Goal: Communication & Community: Ask a question

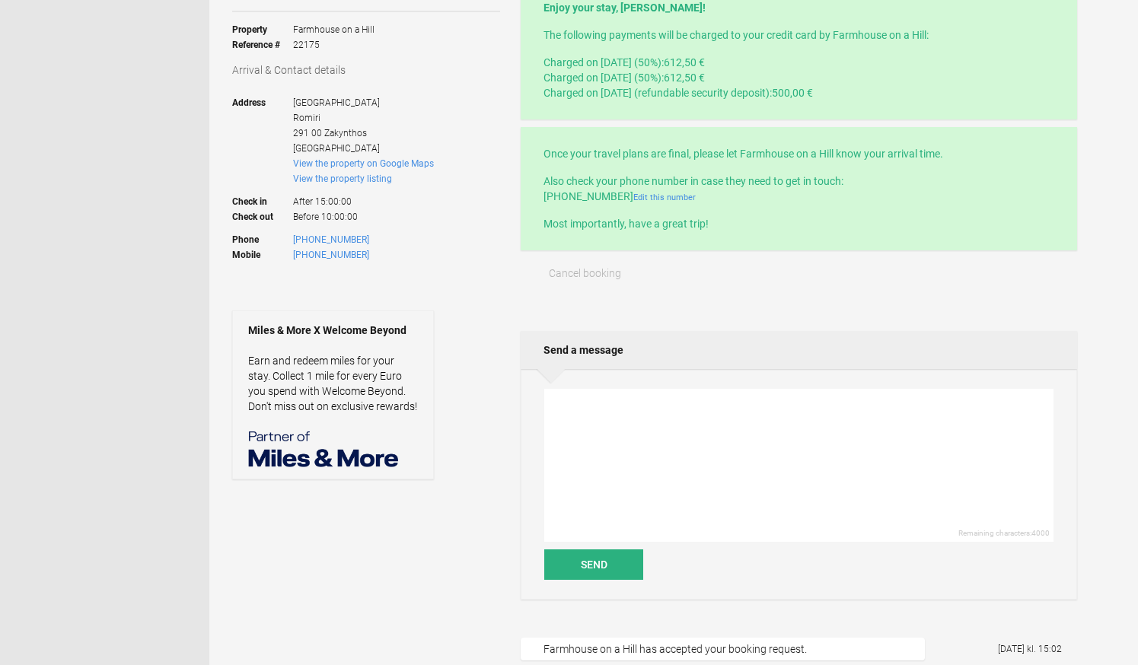
scroll to position [251, 0]
click at [630, 416] on textarea at bounding box center [798, 464] width 509 height 153
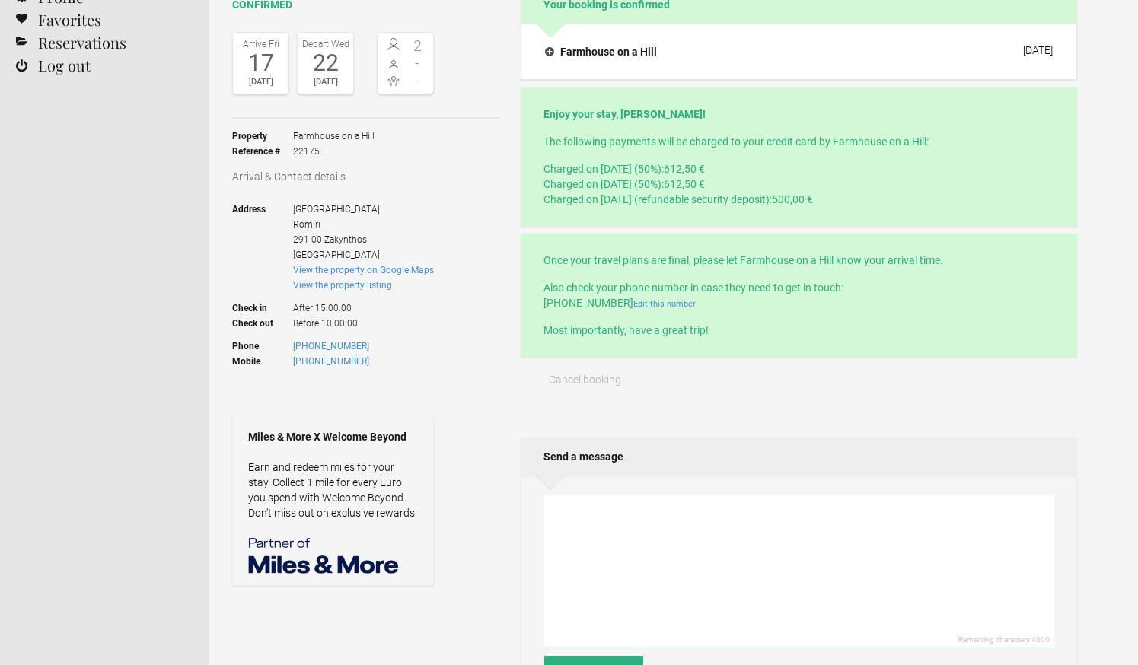
scroll to position [0, 0]
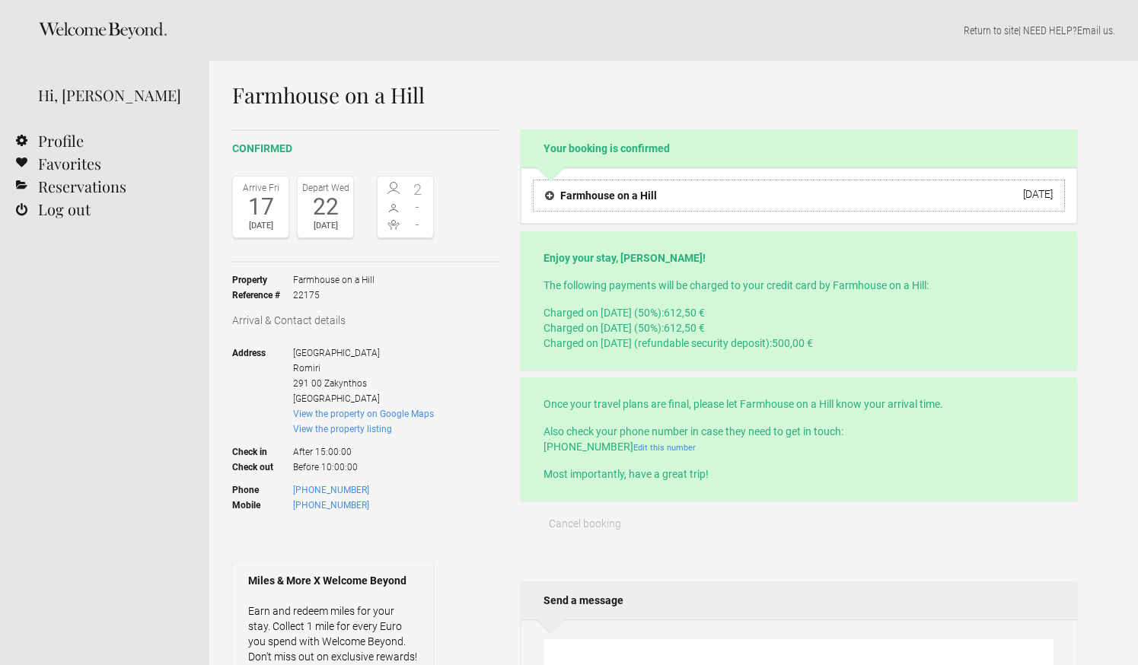
click at [594, 192] on h4 "Farmhouse on a Hill" at bounding box center [601, 195] width 112 height 15
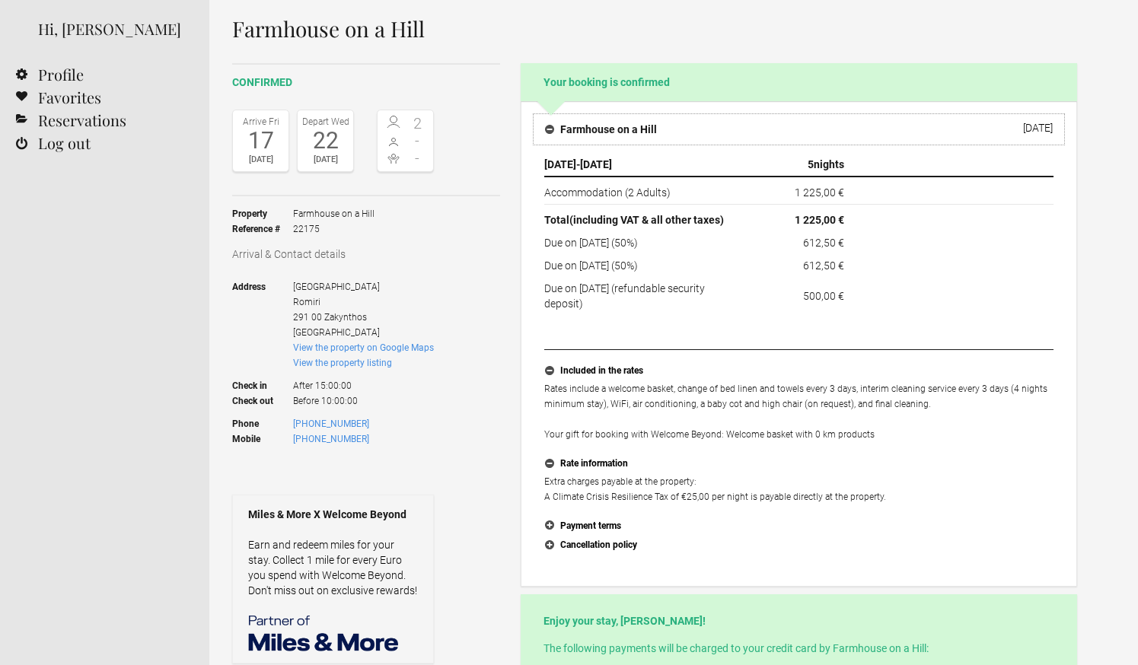
scroll to position [63, 0]
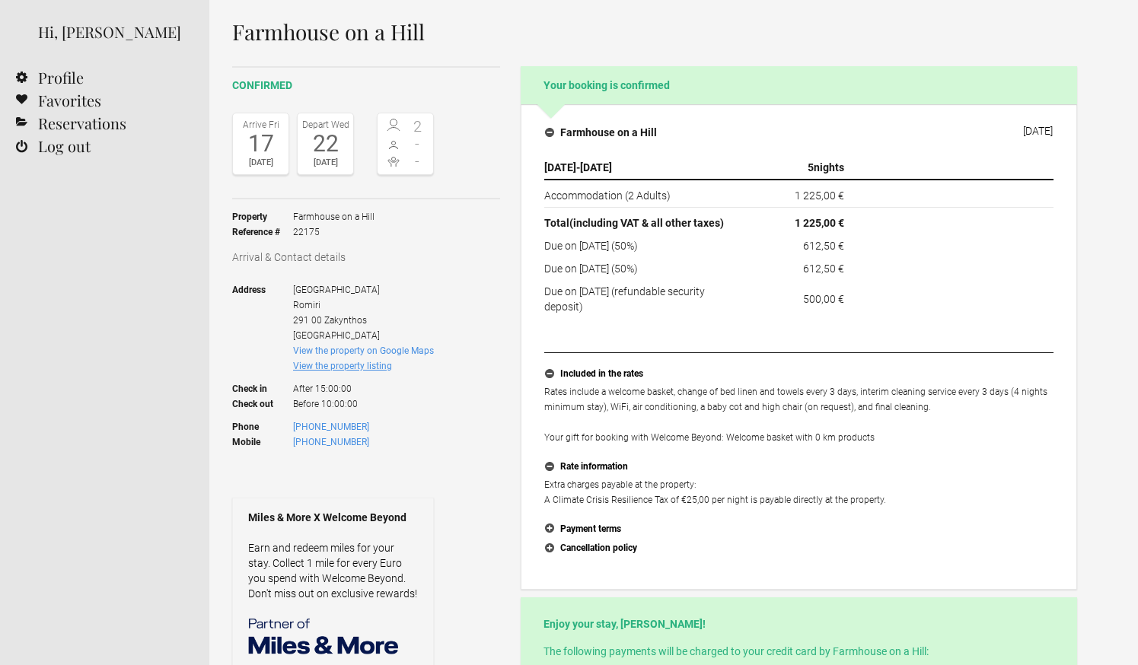
click at [367, 368] on link "View the property listing" at bounding box center [342, 366] width 99 height 11
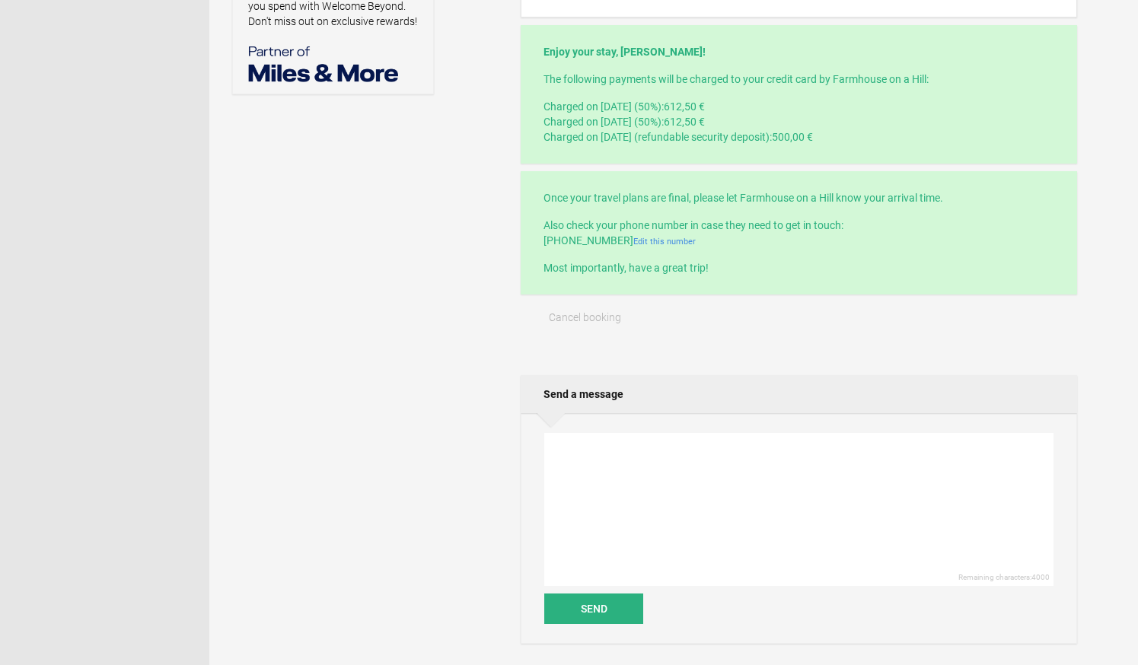
scroll to position [636, 0]
click at [681, 470] on textarea at bounding box center [798, 508] width 509 height 153
click at [559, 476] on textarea "Hi! We're really looking forward to our stay at The Farmhouse on a Hill." at bounding box center [798, 508] width 509 height 153
click at [904, 472] on textarea "Hi! We're really looking forward to our stay at The Farmhouse on a Hill." at bounding box center [798, 508] width 509 height 153
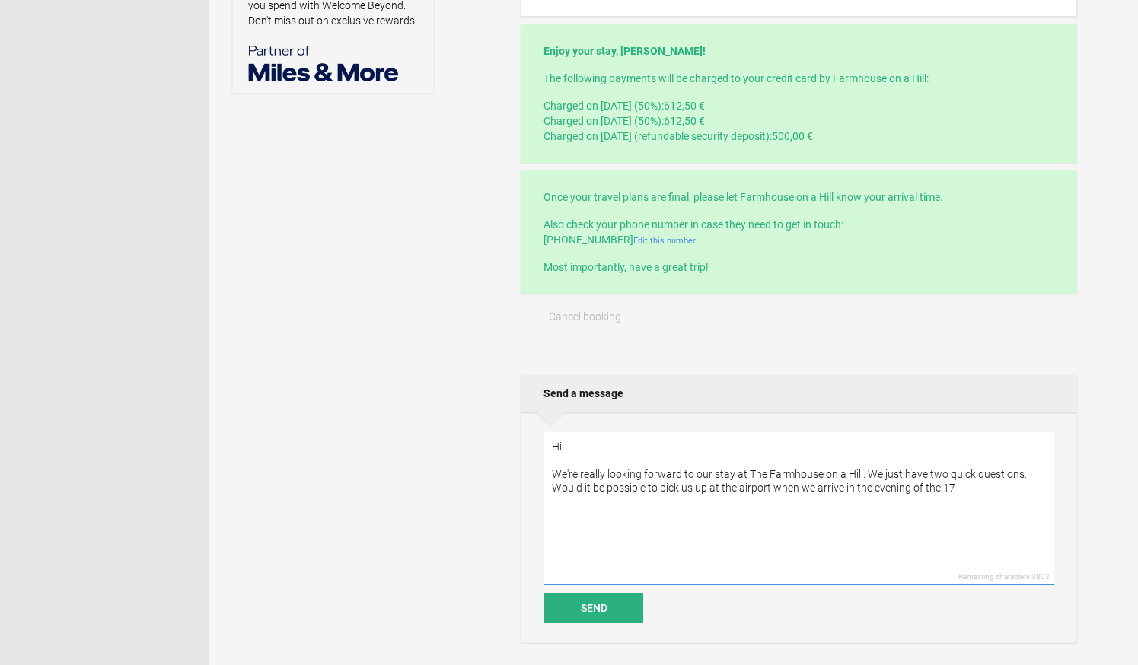
click at [841, 489] on textarea "Hi! We're really looking forward to our stay at The Farmhouse on a Hill. We jus…" at bounding box center [798, 508] width 509 height 153
drag, startPoint x: 966, startPoint y: 491, endPoint x: 1011, endPoint y: 543, distance: 69.0
click at [988, 530] on textarea "Hi! We're really looking forward to our stay at The Farmhouse on a Hill. We jus…" at bounding box center [798, 508] width 509 height 153
drag, startPoint x: 973, startPoint y: 487, endPoint x: 849, endPoint y: 486, distance: 123.3
click at [849, 486] on textarea "Hi! We're really looking forward to our stay at The Farmhouse on a Hill. We jus…" at bounding box center [798, 508] width 509 height 153
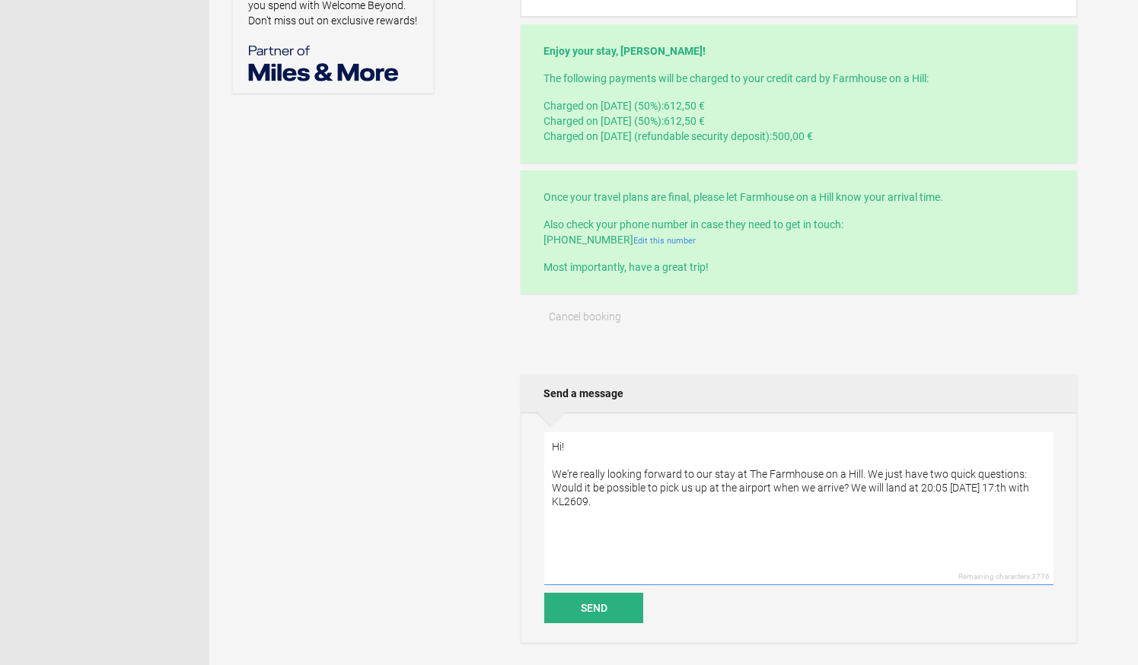
click at [554, 487] on textarea "Hi! We're really looking forward to our stay at The Farmhouse on a Hill. We jus…" at bounding box center [798, 508] width 509 height 153
click at [604, 506] on textarea "Hi! We're really looking forward to our stay at The Farmhouse on a Hill. We jus…" at bounding box center [798, 508] width 509 height 153
click at [661, 516] on textarea "Hi! We're really looking forward to our stay at The Farmhouse on a Hill. We jus…" at bounding box center [798, 508] width 509 height 153
click at [732, 519] on textarea "Hi! We're really looking forward to our stay at The Farmhouse on a Hill. We jus…" at bounding box center [798, 508] width 509 height 153
drag, startPoint x: 960, startPoint y: 487, endPoint x: 908, endPoint y: 492, distance: 52.0
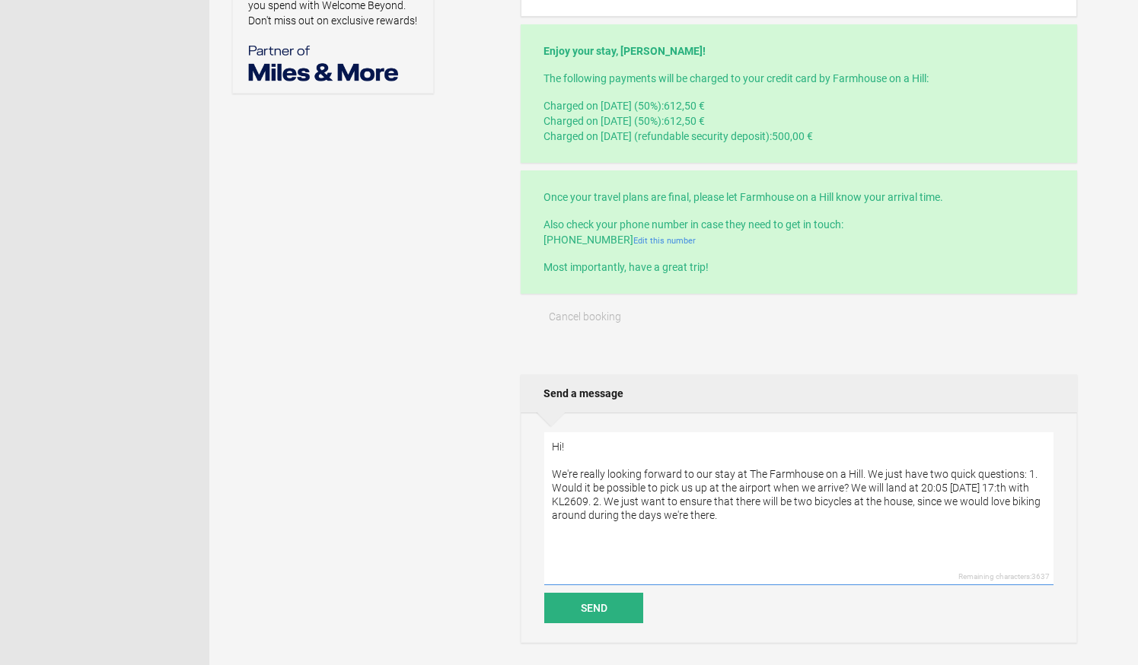
click at [908, 492] on textarea "Hi! We're really looking forward to our stay at The Farmhouse on a Hill. We jus…" at bounding box center [798, 508] width 509 height 153
click at [966, 489] on textarea "Hi! We're really looking forward to our stay at The Farmhouse on a Hill. We jus…" at bounding box center [798, 508] width 509 height 153
paste textarea "at 20:05 on"
click at [1014, 488] on textarea "Hi! We're really looking forward to our stay at The Farmhouse on a Hill. We jus…" at bounding box center [798, 508] width 509 height 153
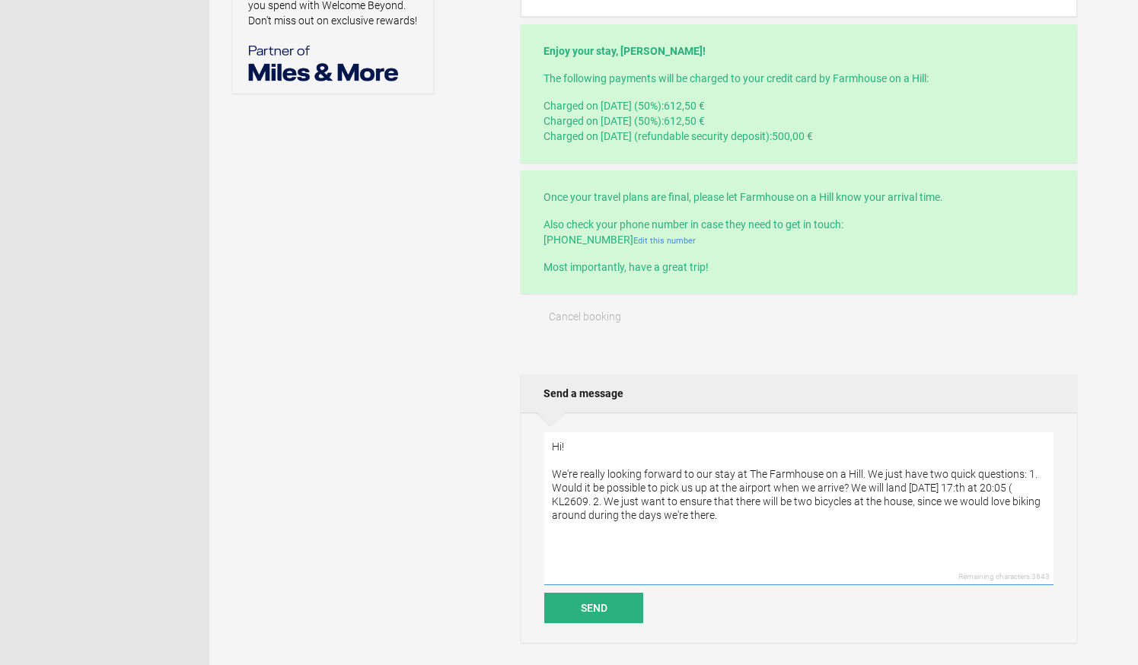
click at [586, 502] on textarea "Hi! We're really looking forward to our stay at The Farmhouse on a Hill. We jus…" at bounding box center [798, 508] width 509 height 153
click at [548, 505] on textarea "Hi! We're really looking forward to our stay at The Farmhouse on a Hill. We jus…" at bounding box center [798, 508] width 509 height 153
click at [909, 486] on textarea "Hi! We're really looking forward to our stay at The Farmhouse on a Hill. We jus…" at bounding box center [798, 508] width 509 height 153
click at [789, 520] on textarea "Hi! We're really looking forward to our stay at The Farmhouse on a Hill. We jus…" at bounding box center [798, 508] width 509 height 153
click at [589, 515] on textarea "Hi! We're really looking forward to our stay at The Farmhouse on a Hill. We jus…" at bounding box center [798, 508] width 509 height 153
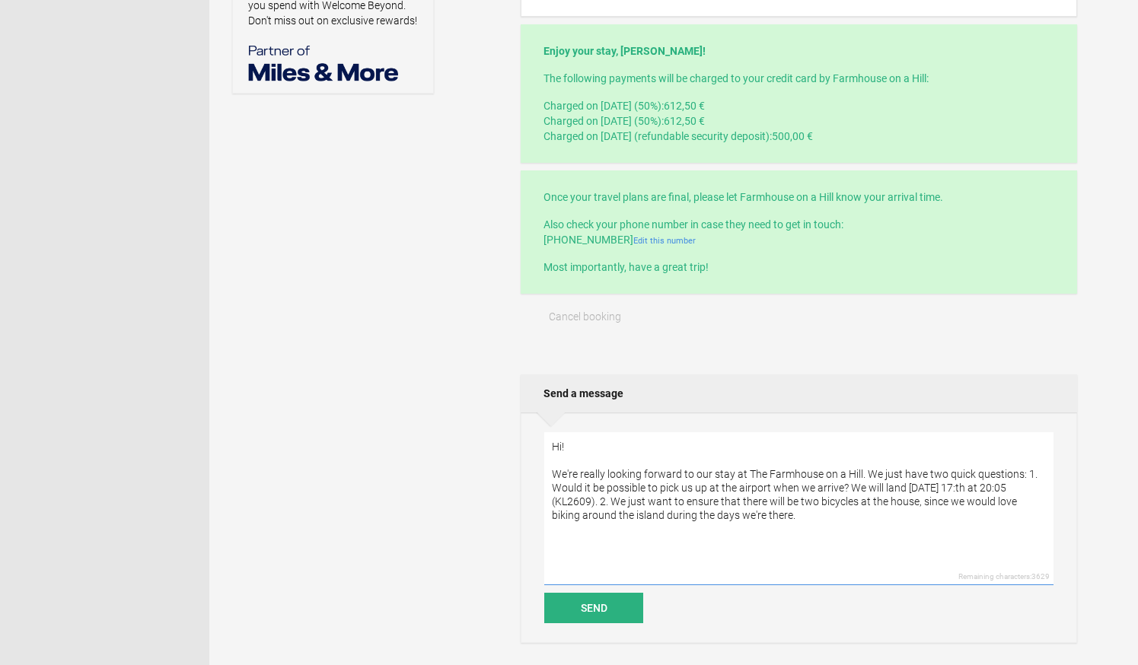
click at [789, 514] on textarea "Hi! We're really looking forward to our stay at The Farmhouse on a Hill. We jus…" at bounding box center [798, 508] width 509 height 153
drag, startPoint x: 700, startPoint y: 473, endPoint x: 546, endPoint y: 470, distance: 154.5
click at [546, 470] on textarea "Hi! We're really looking forward to our stay at The Farmhouse on a Hill. We jus…" at bounding box center [798, 508] width 509 height 153
click at [719, 474] on textarea "Hi! Our stay at The Farmhouse on a Hill. We just have two quick questions: 1. W…" at bounding box center [798, 508] width 509 height 153
click at [920, 474] on textarea "Hi! Our stay at The Farmhouse on a Hill. is approaching quickly and we have two…" at bounding box center [798, 508] width 509 height 153
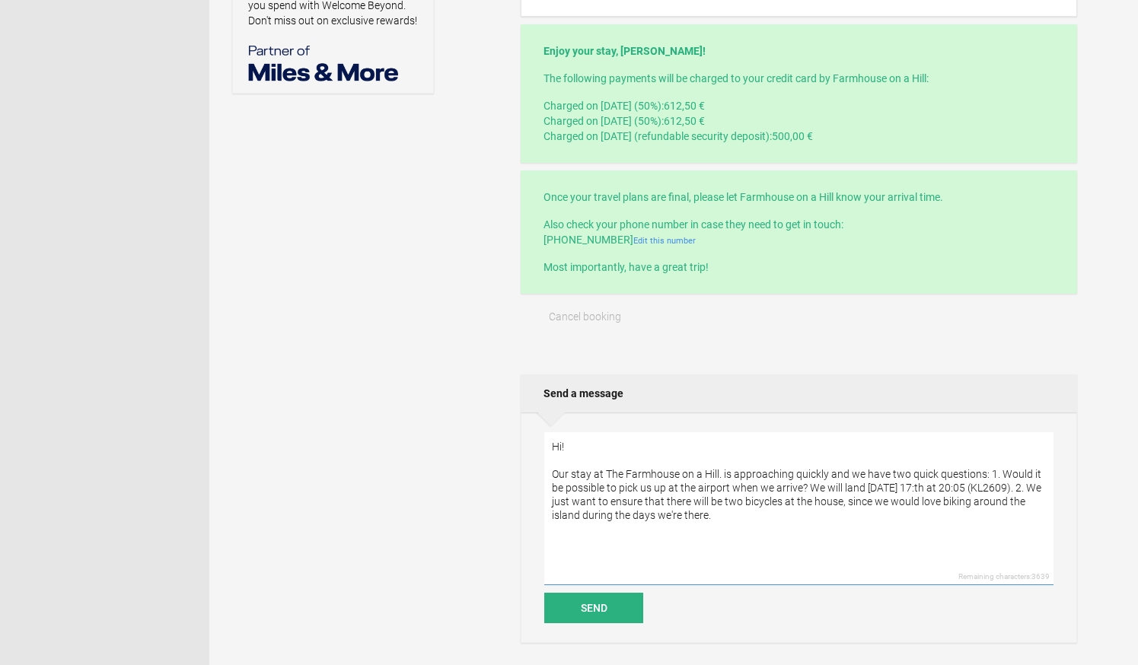
click at [920, 474] on textarea "Hi! Our stay at The Farmhouse on a Hill. is approaching quickly and we have two…" at bounding box center [798, 508] width 509 height 153
click at [720, 519] on textarea "Hi! Our stay at The Farmhouse on a Hill. is approaching quickly and we have two…" at bounding box center [798, 508] width 509 height 153
click at [774, 518] on textarea "Hi! Our stay at The Farmhouse on a Hill. is approaching quickly and we have two…" at bounding box center [798, 508] width 509 height 153
click at [875, 518] on textarea "Hi! Our stay at The Farmhouse on a Hill. is approaching quickly and we have two…" at bounding box center [798, 508] width 509 height 153
click at [994, 520] on textarea "Hi! Our stay at The Farmhouse on a Hill. is approaching quickly and we have two…" at bounding box center [798, 508] width 509 height 153
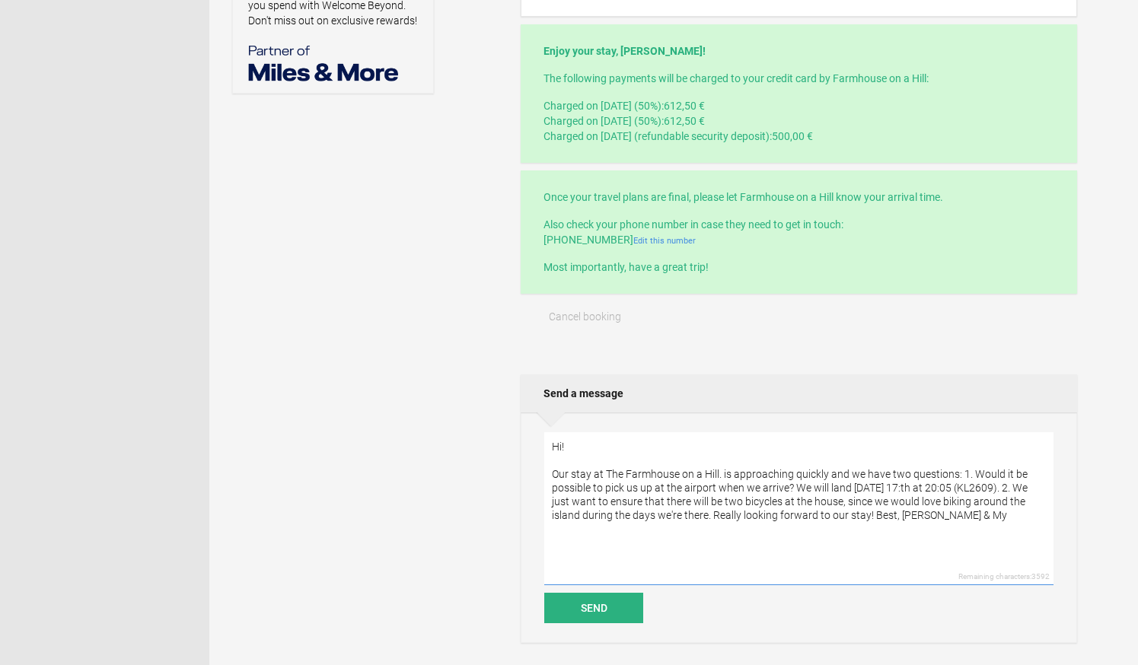
click at [871, 517] on textarea "Hi! Our stay at The Farmhouse on a Hill. is approaching quickly and we have two…" at bounding box center [798, 508] width 509 height 153
click at [961, 472] on textarea "Hi! Our stay at The Farmhouse on a Hill. is approaching quickly and we have two…" at bounding box center [798, 508] width 509 height 153
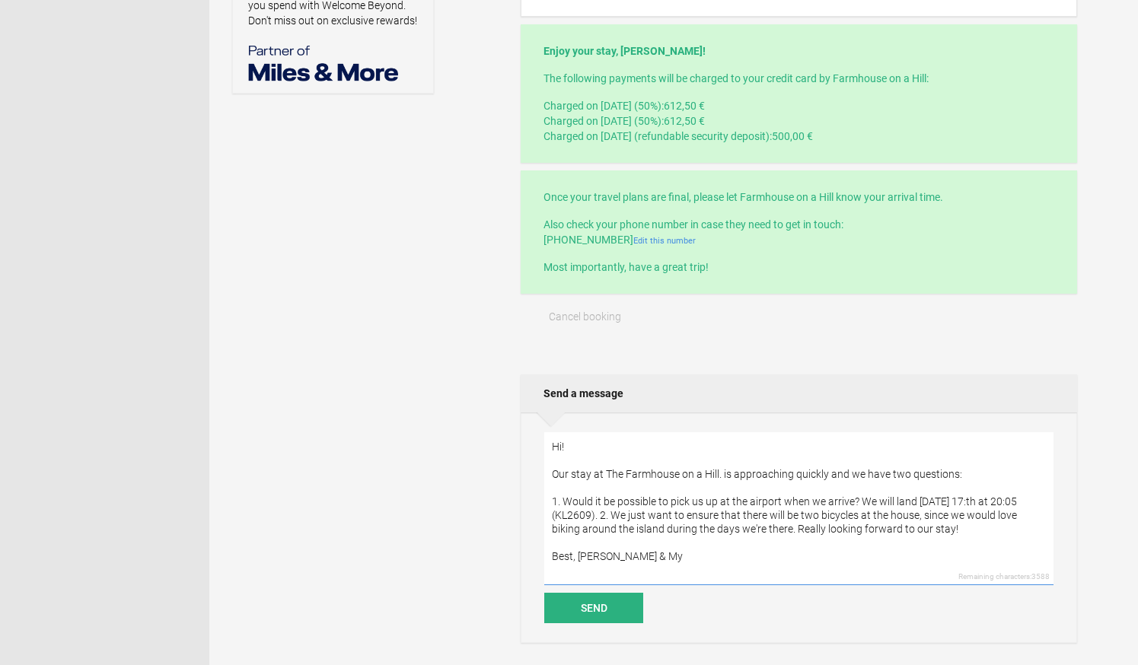
click at [601, 518] on textarea "Hi! Our stay at The Farmhouse on a Hill. is approaching quickly and we have two…" at bounding box center [798, 508] width 509 height 153
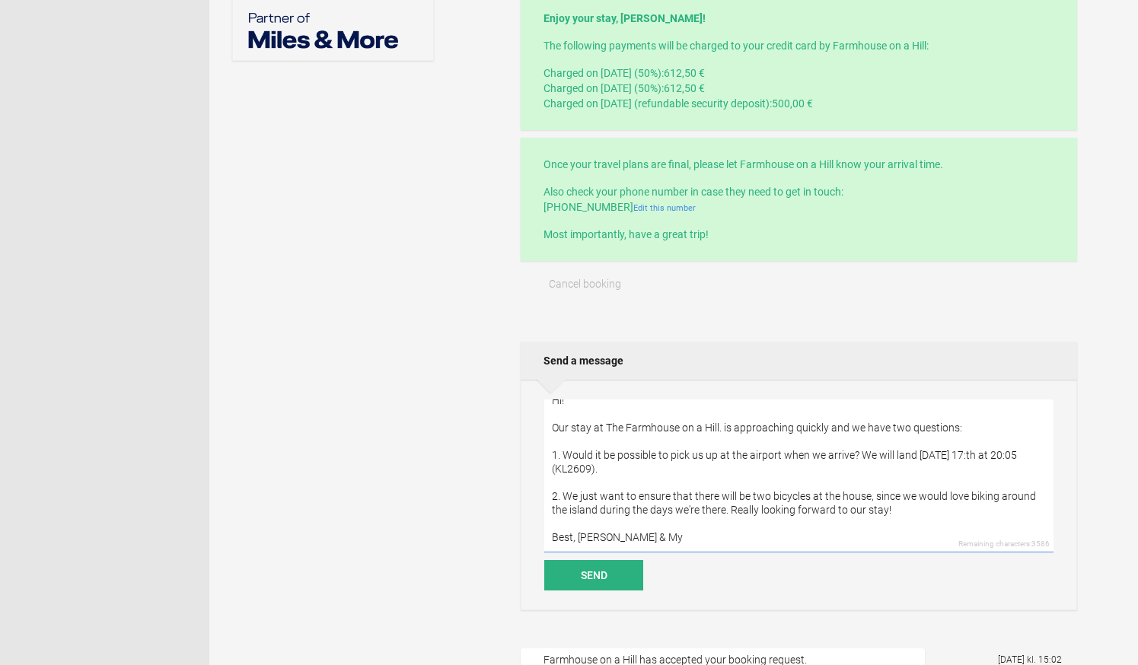
scroll to position [670, 0]
type textarea "Hi! Our stay at The Farmhouse on a Hill. is approaching quickly and we have two…"
click at [600, 578] on button "Send" at bounding box center [593, 574] width 99 height 30
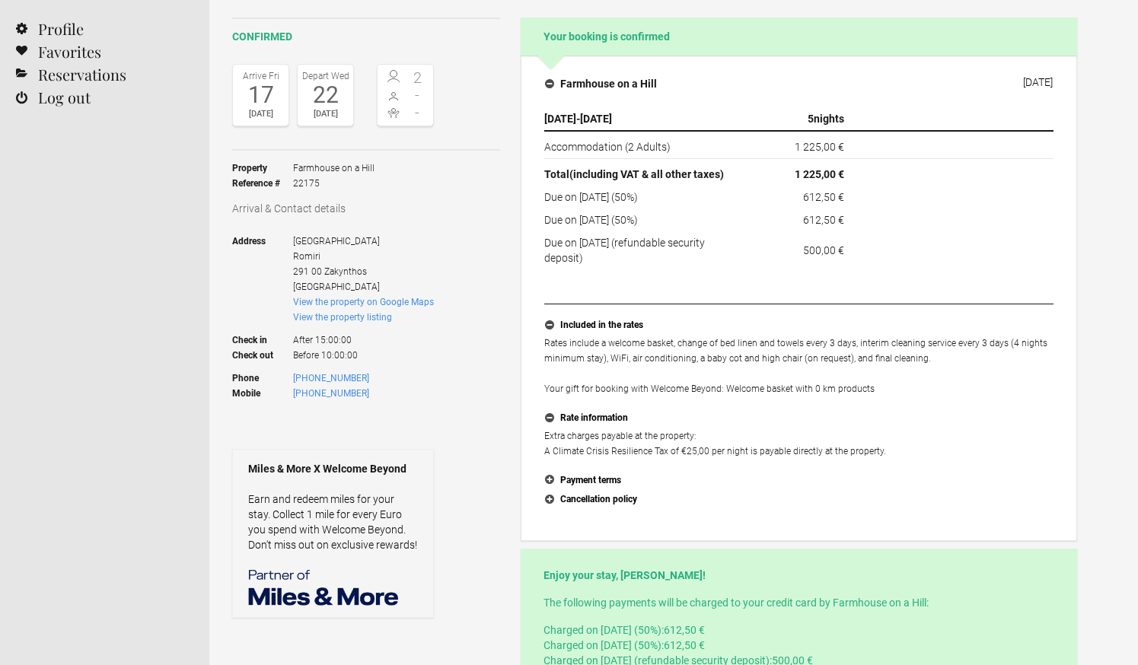
scroll to position [109, 0]
